Goal: Complete application form

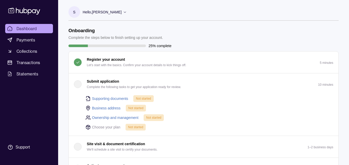
click at [112, 80] on p "Submit application" at bounding box center [103, 82] width 32 height 6
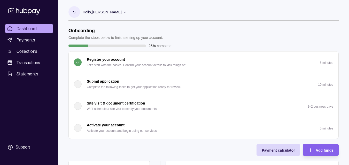
click at [86, 74] on button "Submit application Complete the following tasks to get your application ready f…" at bounding box center [203, 85] width 269 height 22
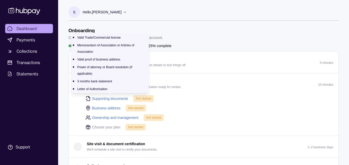
click at [107, 98] on link "Supporting documents" at bounding box center [110, 99] width 36 height 6
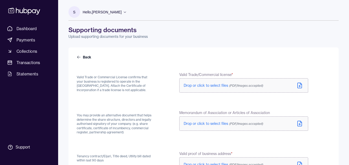
click at [238, 86] on span "(PDF/Images accepted)" at bounding box center [246, 86] width 34 height 4
click at [235, 123] on span "(PDF/Images accepted)" at bounding box center [246, 124] width 34 height 4
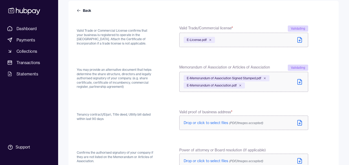
scroll to position [52, 0]
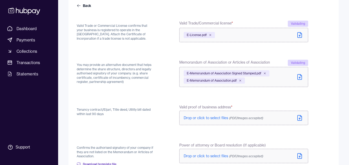
click at [229, 116] on span "Drop or click to select files (PDF/Images accepted)" at bounding box center [224, 118] width 80 height 5
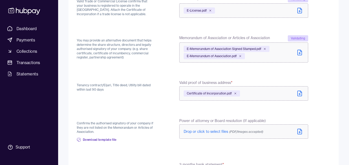
scroll to position [77, 0]
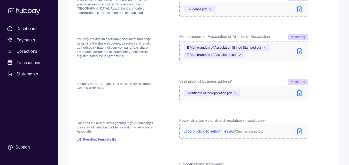
click at [311, 109] on form "Back Valid Trade or Commercial License confirms that your business is registere…" at bounding box center [203, 121] width 253 height 288
click at [213, 132] on span "Drop or click to select files (PDF/Images accepted)" at bounding box center [224, 131] width 80 height 5
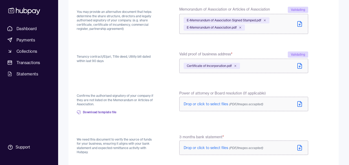
scroll to position [129, 0]
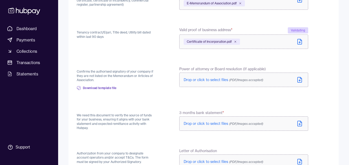
click at [213, 122] on span "Drop or click to select files (PDF/Images accepted)" at bounding box center [224, 124] width 80 height 5
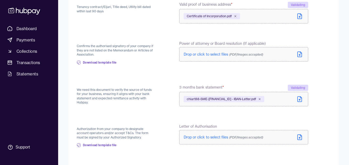
scroll to position [155, 0]
click at [205, 134] on label "Drop or click to select files (PDF/Images accepted)" at bounding box center [243, 137] width 129 height 14
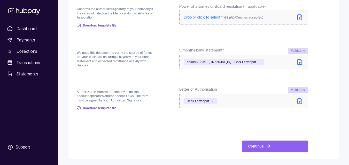
scroll to position [192, 0]
click at [277, 152] on div "Back Valid Trade or Commercial License confirms that your business is registere…" at bounding box center [203, 7] width 270 height 304
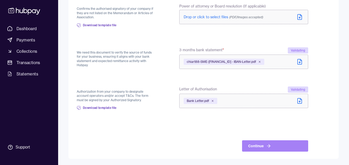
click at [275, 148] on button "Continue" at bounding box center [275, 146] width 66 height 11
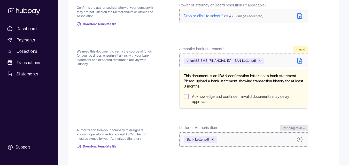
scroll to position [191, 0]
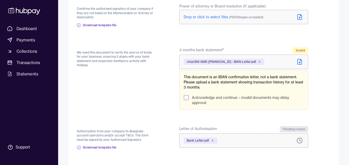
click at [226, 98] on label "Acknowledge and continue – invalid documents may delay approval" at bounding box center [248, 100] width 112 height 10
click at [189, 98] on button "Acknowledge and continue – invalid documents may delay approval" at bounding box center [186, 97] width 5 height 5
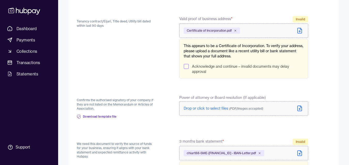
scroll to position [134, 0]
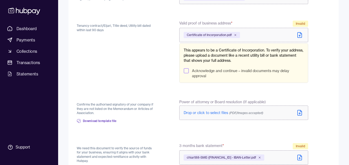
click at [292, 38] on label "Certificate of Incorporation.pdf" at bounding box center [243, 35] width 129 height 14
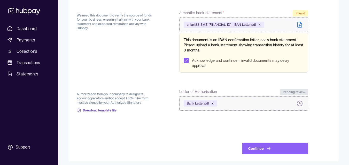
scroll to position [269, 0]
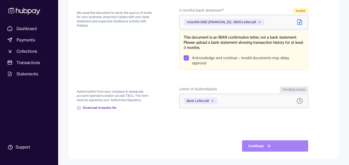
click at [270, 149] on button "Continue" at bounding box center [275, 146] width 66 height 11
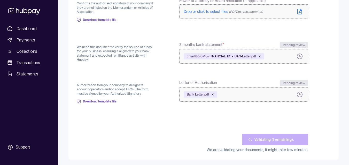
scroll to position [196, 0]
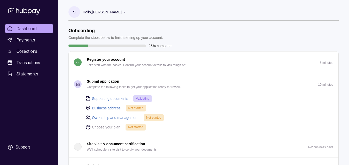
click at [100, 109] on link "Business address" at bounding box center [106, 109] width 29 height 6
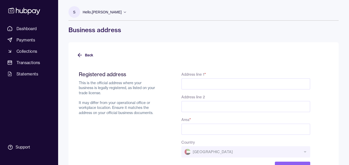
click at [190, 90] on input "Address line 1 *" at bounding box center [245, 83] width 129 height 11
click at [160, 108] on div "Registered address This is the official address where your business is legally …" at bounding box center [194, 122] width 231 height 102
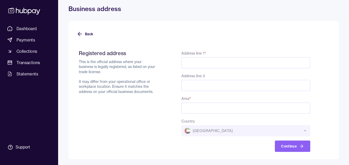
scroll to position [21, 0]
click at [195, 104] on input "Area *" at bounding box center [245, 107] width 129 height 11
drag, startPoint x: 155, startPoint y: 104, endPoint x: 119, endPoint y: 139, distance: 50.2
click at [155, 104] on div "Registered address This is the official address where your business is legally …" at bounding box center [118, 101] width 78 height 102
click at [194, 67] on input "Address line 1 *" at bounding box center [245, 62] width 129 height 11
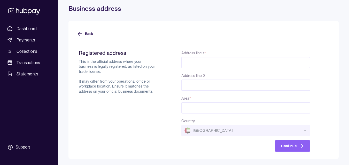
paste input "**********"
type input "**********"
click at [339, 82] on div "**********" at bounding box center [203, 69] width 291 height 181
click at [194, 110] on input "Area *" at bounding box center [245, 107] width 129 height 11
drag, startPoint x: 258, startPoint y: 66, endPoint x: 261, endPoint y: 66, distance: 3.4
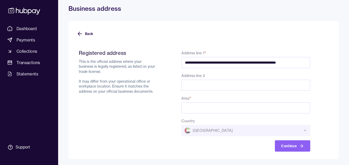
click at [258, 66] on input "**********" at bounding box center [245, 62] width 129 height 11
drag, startPoint x: 242, startPoint y: 64, endPoint x: 352, endPoint y: 64, distance: 110.7
click at [348, 64] on html "**********" at bounding box center [174, 72] width 349 height 187
click at [304, 64] on input "**********" at bounding box center [245, 62] width 129 height 11
drag, startPoint x: 282, startPoint y: 64, endPoint x: 341, endPoint y: 61, distance: 58.9
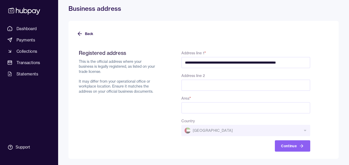
click at [341, 61] on div "**********" at bounding box center [203, 69] width 291 height 181
click at [224, 112] on input "Area *" at bounding box center [245, 107] width 129 height 11
type input "**********"
click at [291, 146] on button "Continue" at bounding box center [292, 146] width 35 height 11
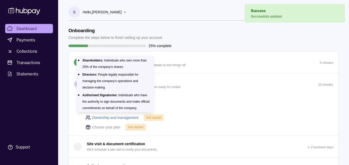
click at [131, 119] on link "Ownership and management" at bounding box center [115, 118] width 46 height 6
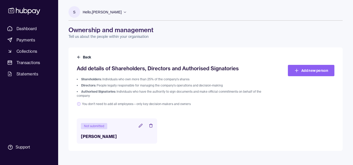
click at [176, 97] on li "Authorised Signatories: Individuals who have the authority to sign documents an…" at bounding box center [173, 94] width 193 height 8
click at [140, 126] on icon at bounding box center [140, 125] width 3 height 3
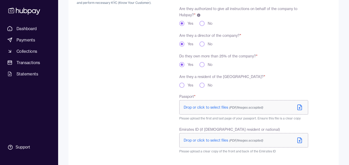
scroll to position [103, 0]
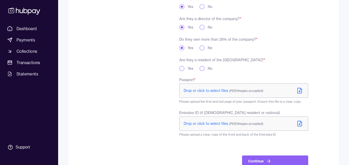
click at [189, 68] on label "Yes" at bounding box center [190, 68] width 6 height 5
click at [184, 68] on button "Yes" at bounding box center [181, 68] width 5 height 5
click at [207, 91] on span "Drop or click to select files (PDF/Images accepted)" at bounding box center [224, 91] width 80 height 5
click at [208, 121] on p "Drop or click to select files (PDF/Images accepted)" at bounding box center [224, 123] width 80 height 5
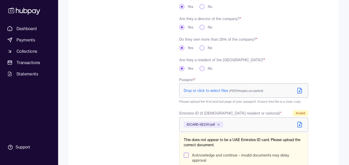
click at [224, 92] on span "Drop or click to select files (PDF/Images accepted)" at bounding box center [224, 91] width 80 height 5
click at [125, 94] on div "To comply with regulatory requirements, please answer a few questions and uploa…" at bounding box center [116, 81] width 78 height 234
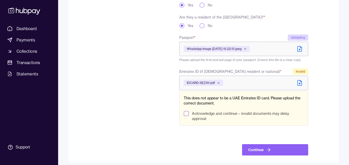
scroll to position [150, 0]
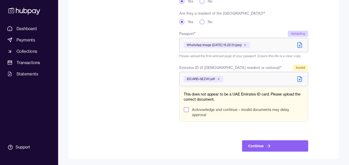
click at [299, 78] on icon at bounding box center [299, 79] width 6 height 6
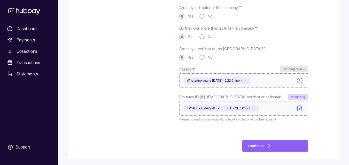
scroll to position [114, 0]
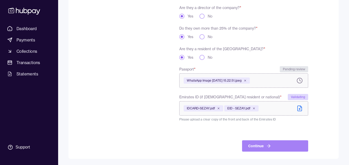
click at [264, 150] on button "Continue" at bounding box center [275, 146] width 66 height 11
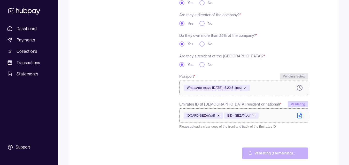
scroll to position [126, 0]
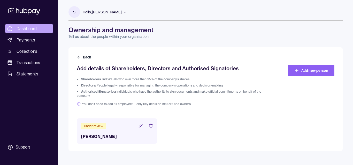
click at [39, 27] on link "Dashboard" at bounding box center [29, 28] width 48 height 9
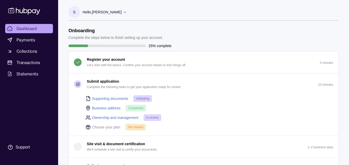
click at [181, 124] on div "Choose your plan Not started" at bounding box center [209, 127] width 248 height 7
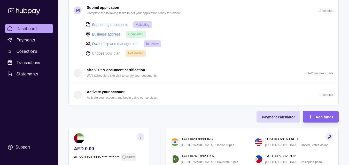
scroll to position [54, 0]
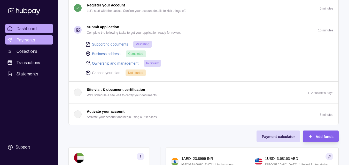
click at [42, 42] on link "Payments" at bounding box center [29, 39] width 48 height 9
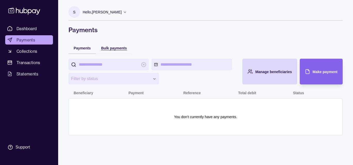
click at [107, 48] on span "Bulk payments" at bounding box center [114, 48] width 26 height 4
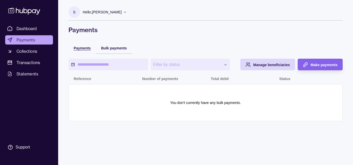
click at [88, 50] on span "Payments" at bounding box center [82, 48] width 17 height 4
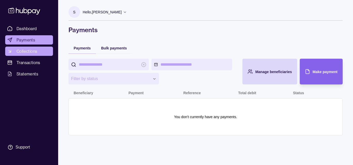
click at [41, 52] on link "Collections" at bounding box center [29, 51] width 48 height 9
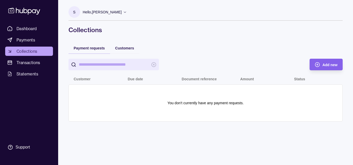
click at [131, 53] on div "Customers" at bounding box center [124, 47] width 29 height 11
click at [43, 60] on link "Transactions" at bounding box center [29, 62] width 48 height 9
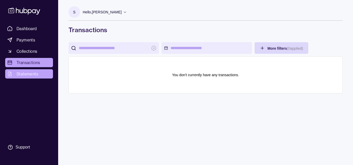
click at [38, 72] on link "Statements" at bounding box center [29, 73] width 48 height 9
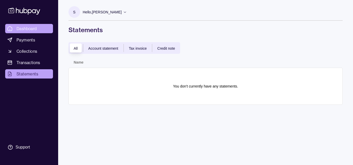
click at [26, 31] on span "Dashboard" at bounding box center [27, 29] width 20 height 6
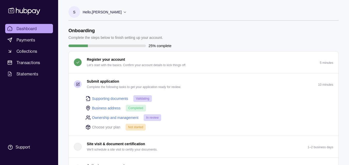
drag, startPoint x: 223, startPoint y: 39, endPoint x: 193, endPoint y: 33, distance: 30.9
click at [193, 33] on header "Onboarding Complete the steps below to finish setting up your account." at bounding box center [203, 34] width 270 height 13
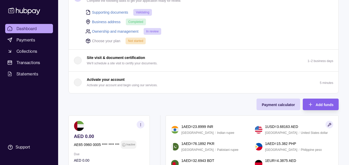
scroll to position [77, 0]
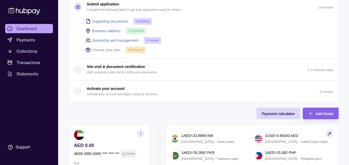
click at [106, 49] on p "Choose your plan" at bounding box center [106, 50] width 28 height 6
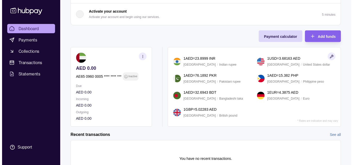
scroll to position [184, 0]
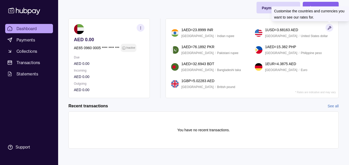
click at [328, 29] on icon "button" at bounding box center [329, 27] width 3 height 3
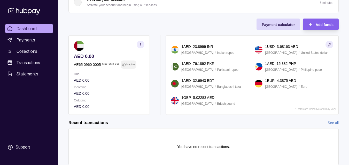
scroll to position [158, 0]
